Goal: Task Accomplishment & Management: Manage account settings

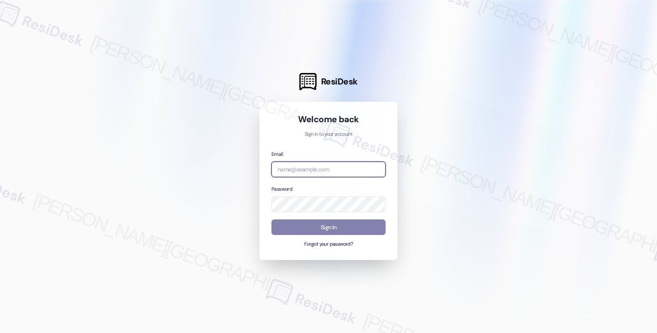
click at [331, 171] on input "email" at bounding box center [328, 170] width 114 height 16
type input "[EMAIL_ADDRESS][PERSON_NAME][DOMAIN_NAME]"
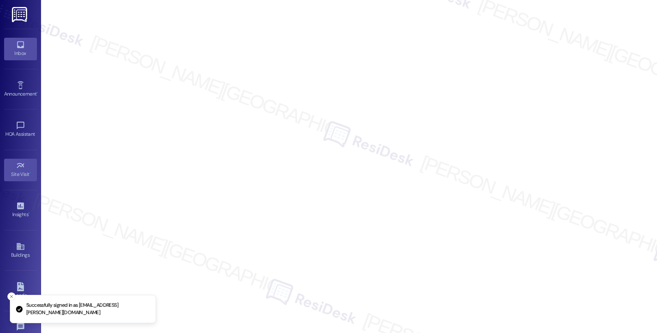
click at [18, 44] on icon at bounding box center [20, 44] width 9 height 9
